Goal: Transaction & Acquisition: Download file/media

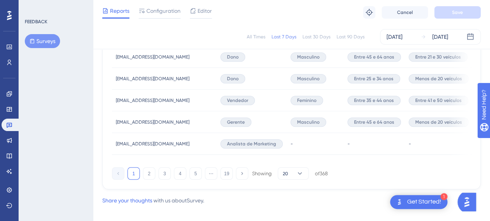
scroll to position [604, 0]
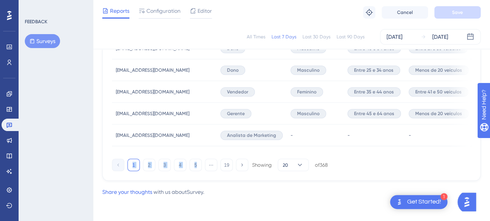
drag, startPoint x: 200, startPoint y: 155, endPoint x: 405, endPoint y: 148, distance: 205.1
click at [162, 157] on div "1 2 3 4 5 ⋯ 19 Showing 20 of 368" at bounding box center [291, 162] width 359 height 15
drag, startPoint x: 156, startPoint y: 155, endPoint x: 410, endPoint y: 146, distance: 254.8
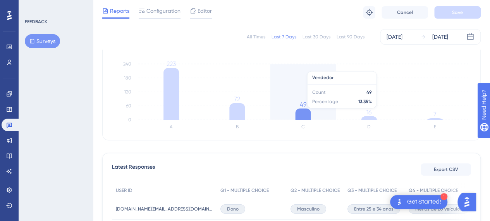
scroll to position [139, 0]
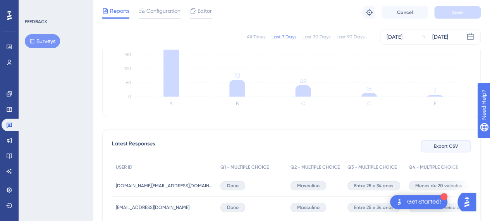
click at [444, 148] on span "Export CSV" at bounding box center [446, 146] width 24 height 6
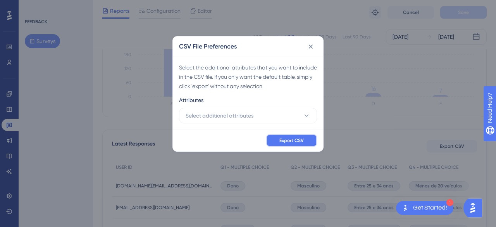
click at [289, 138] on span "Export CSV" at bounding box center [291, 140] width 24 height 6
